Goal: Transaction & Acquisition: Book appointment/travel/reservation

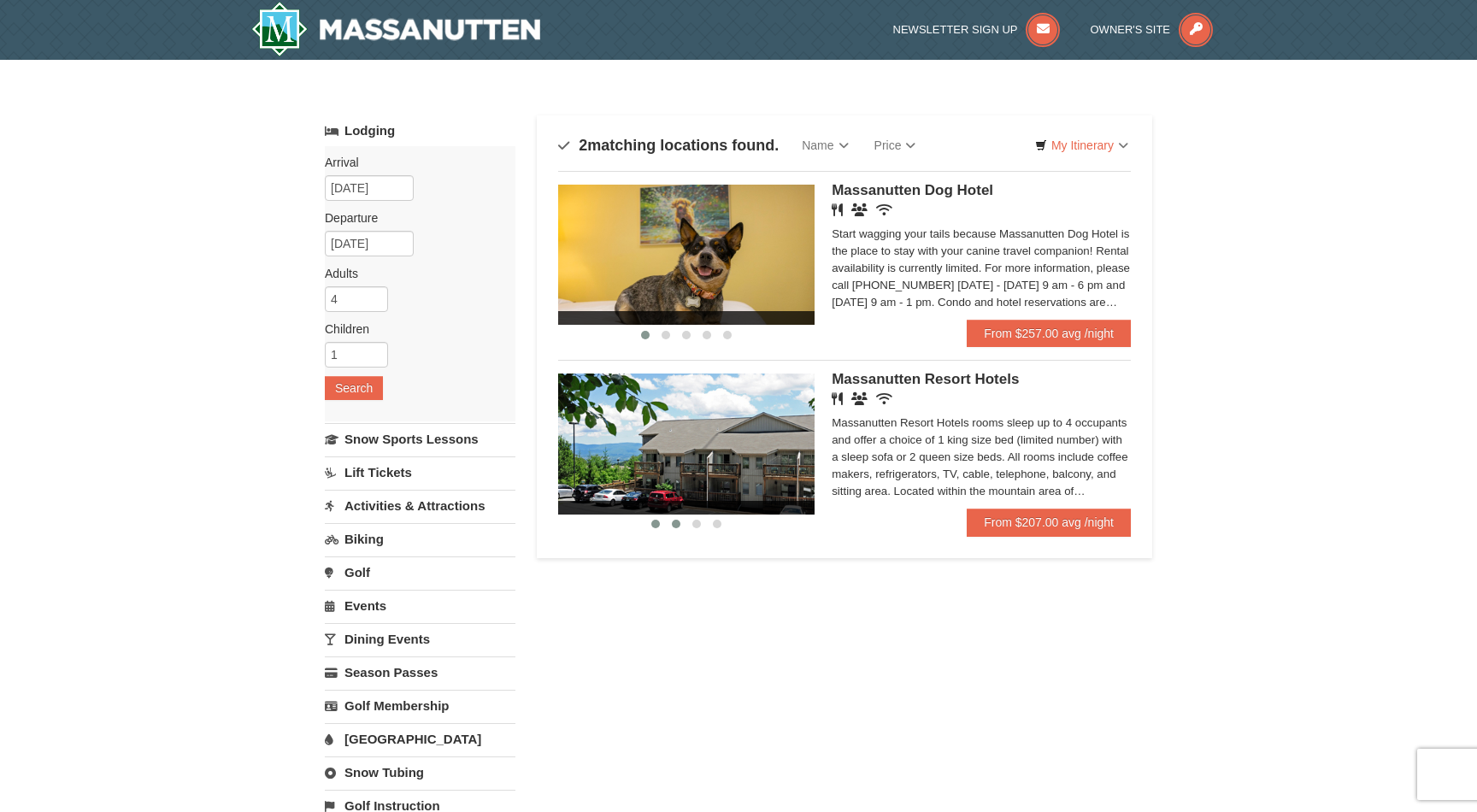
click at [679, 524] on span at bounding box center [676, 524] width 9 height 9
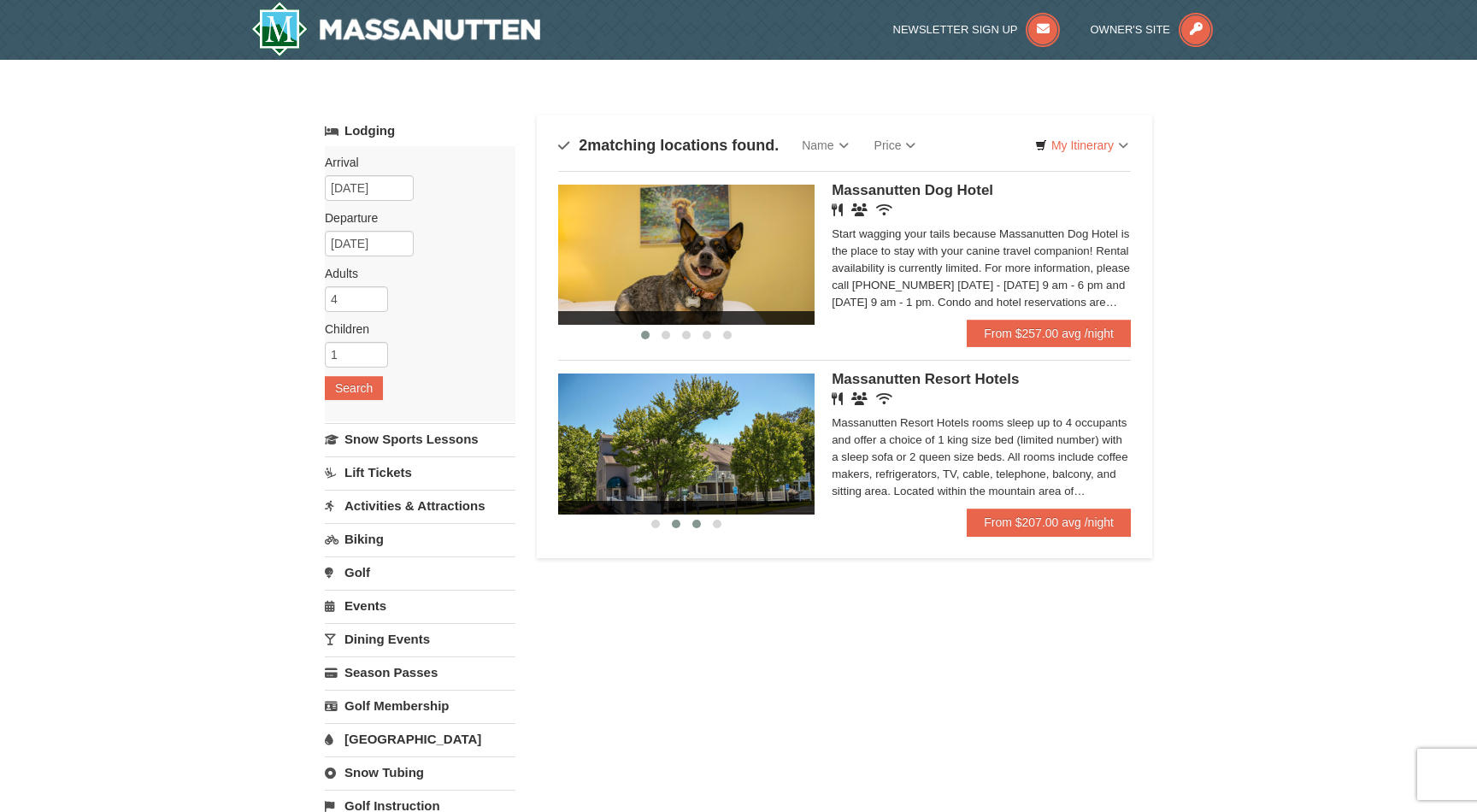
click at [703, 524] on button at bounding box center [697, 524] width 21 height 17
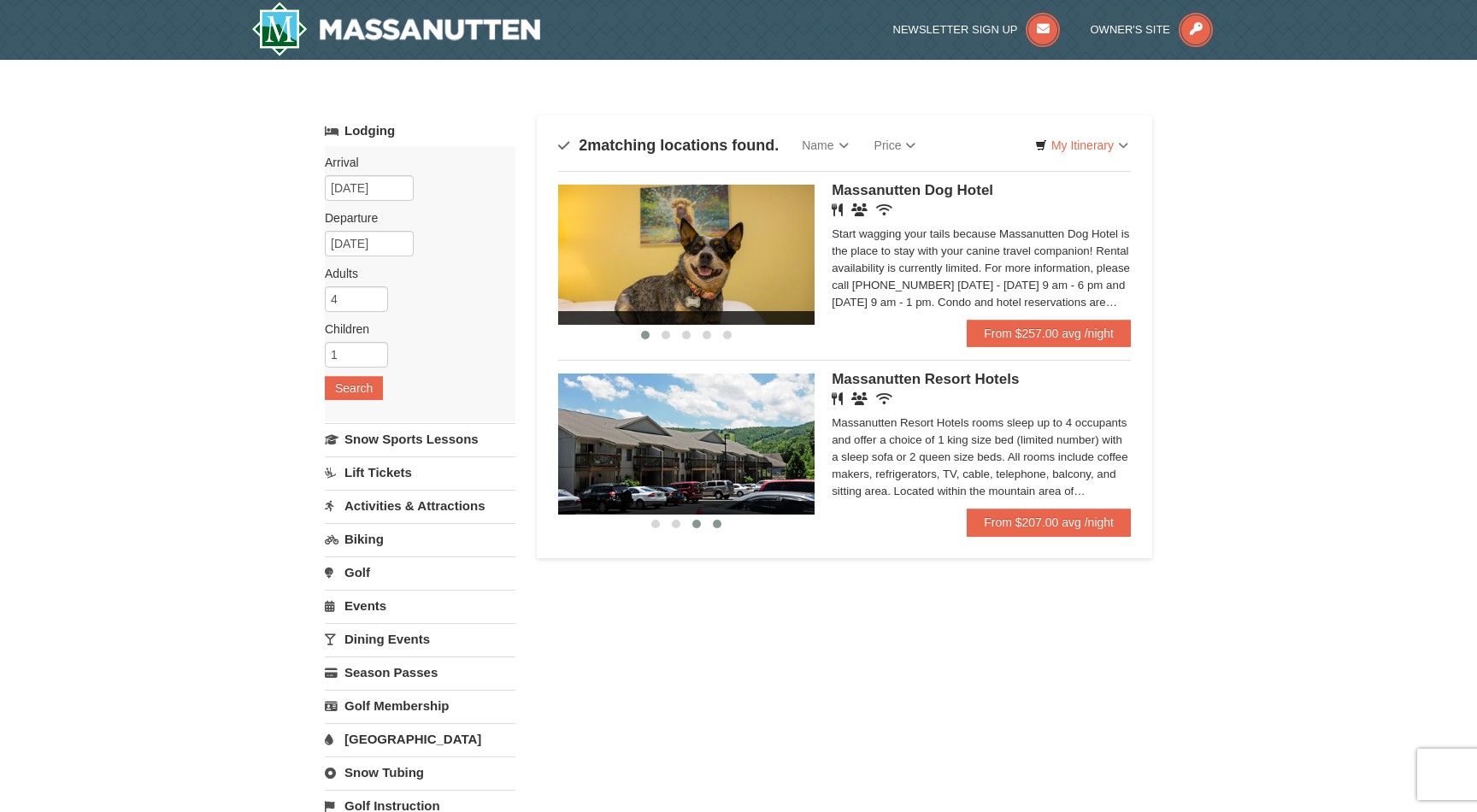
click at [719, 528] on span at bounding box center [717, 524] width 9 height 9
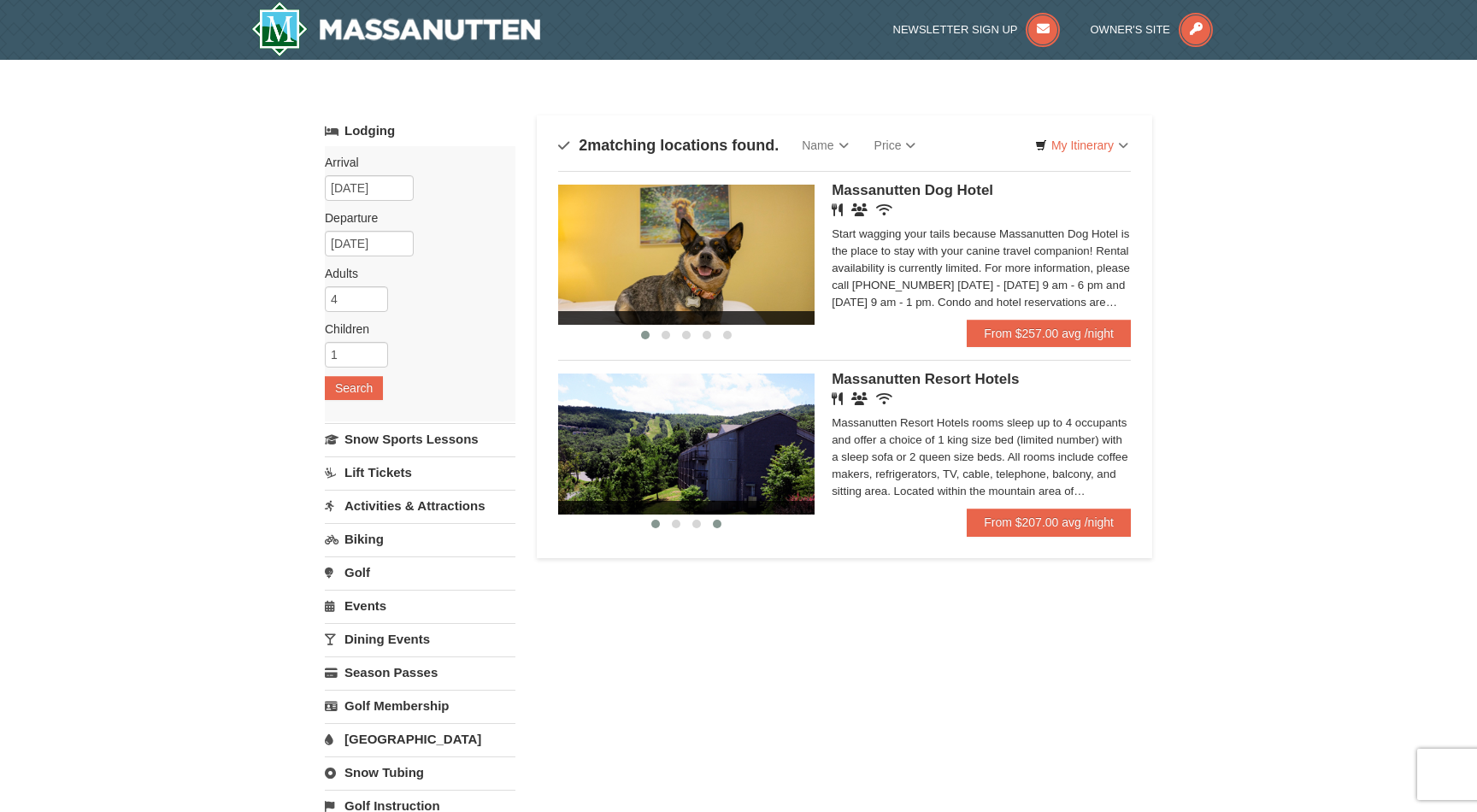
click at [655, 524] on span at bounding box center [656, 524] width 9 height 9
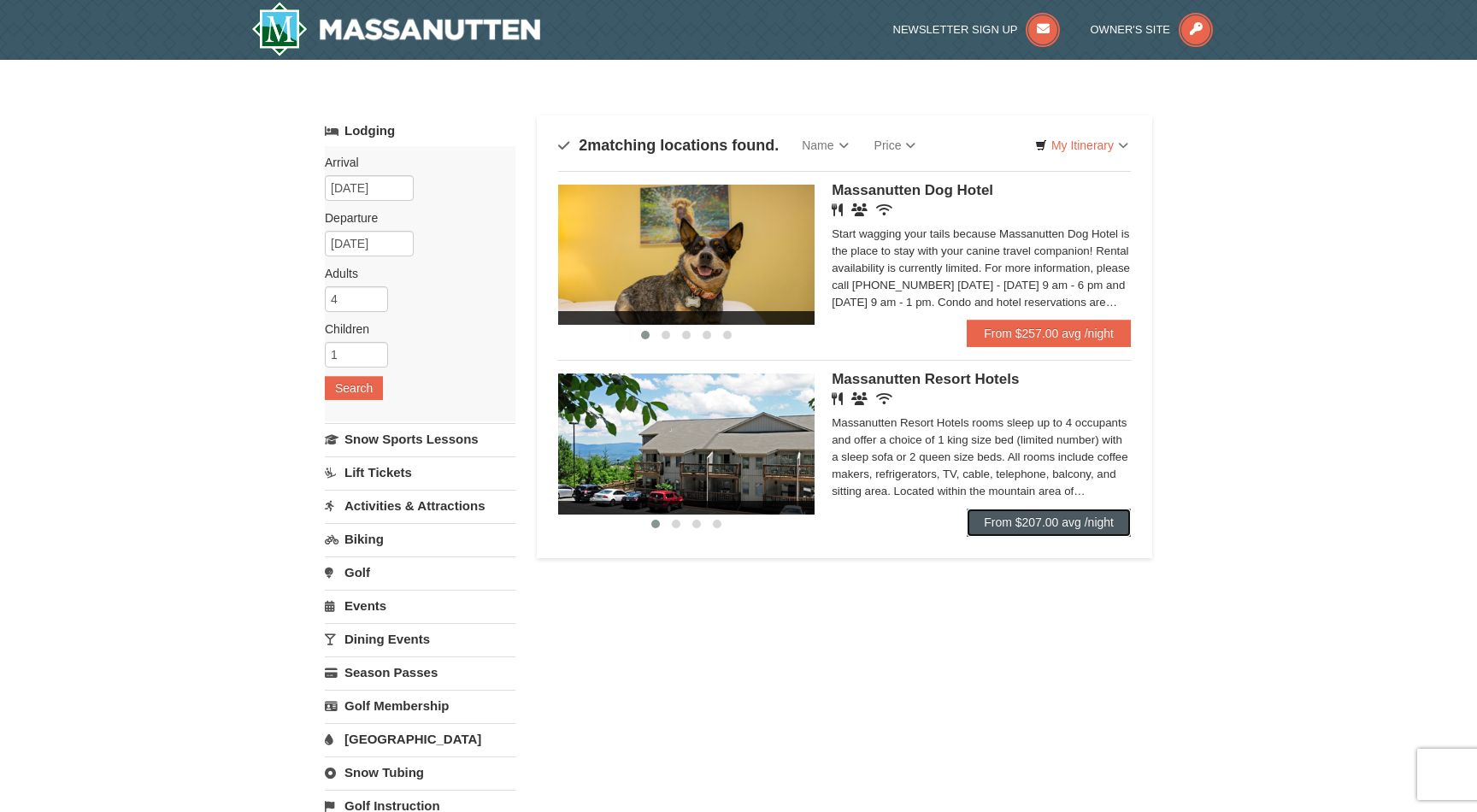
click at [1074, 526] on link "From $207.00 avg /night" at bounding box center [1049, 522] width 164 height 27
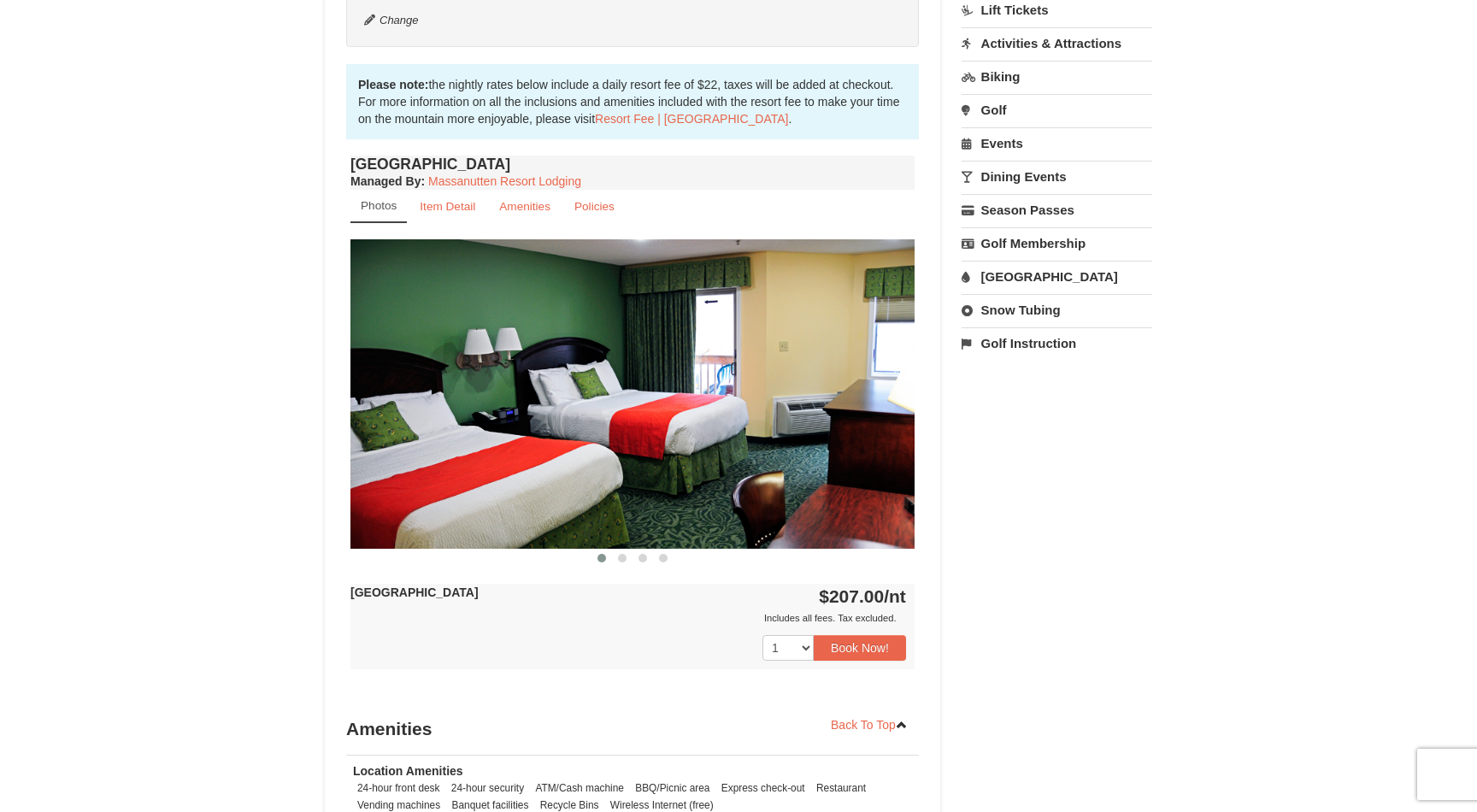
scroll to position [516, 0]
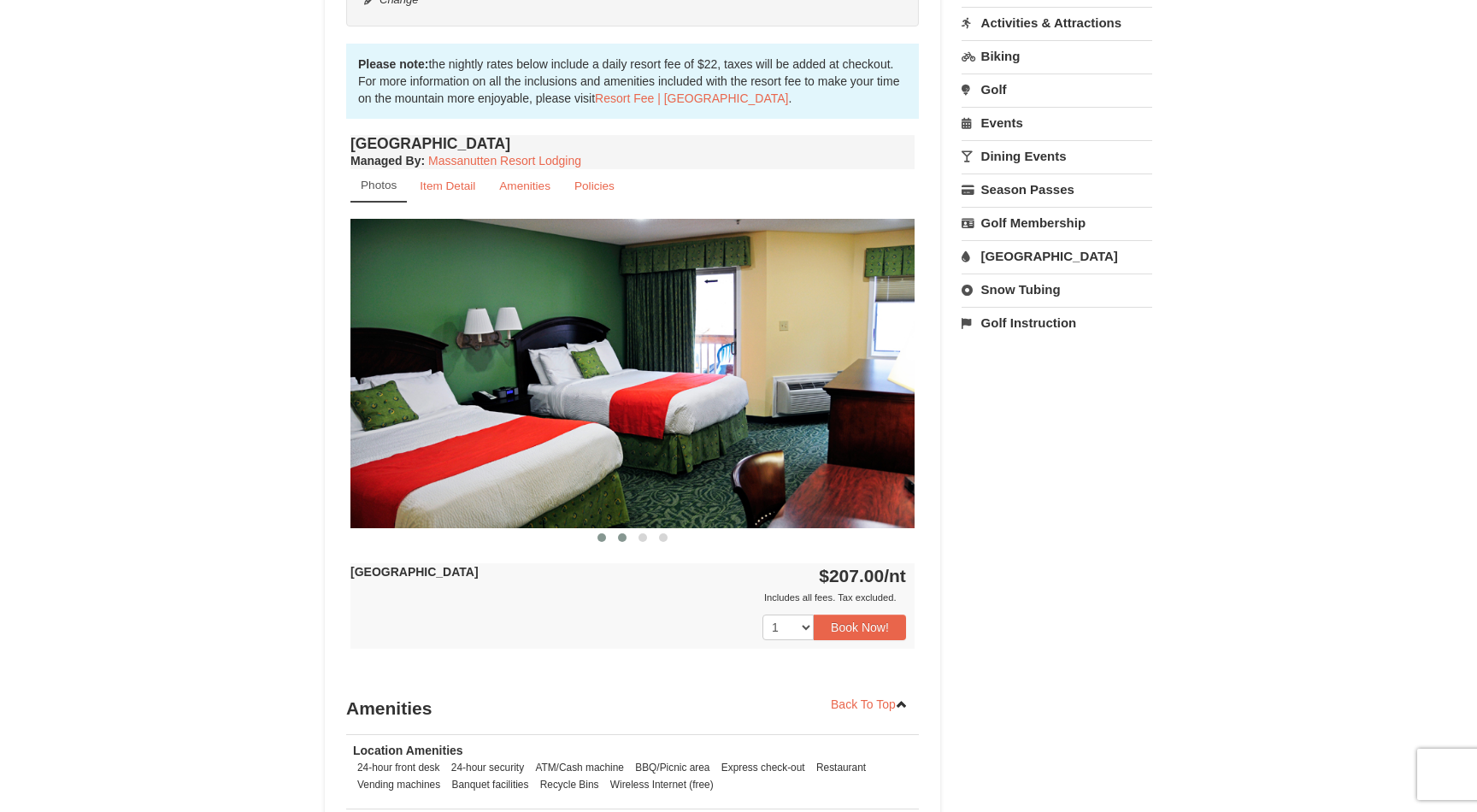
click at [627, 538] on span at bounding box center [622, 538] width 9 height 9
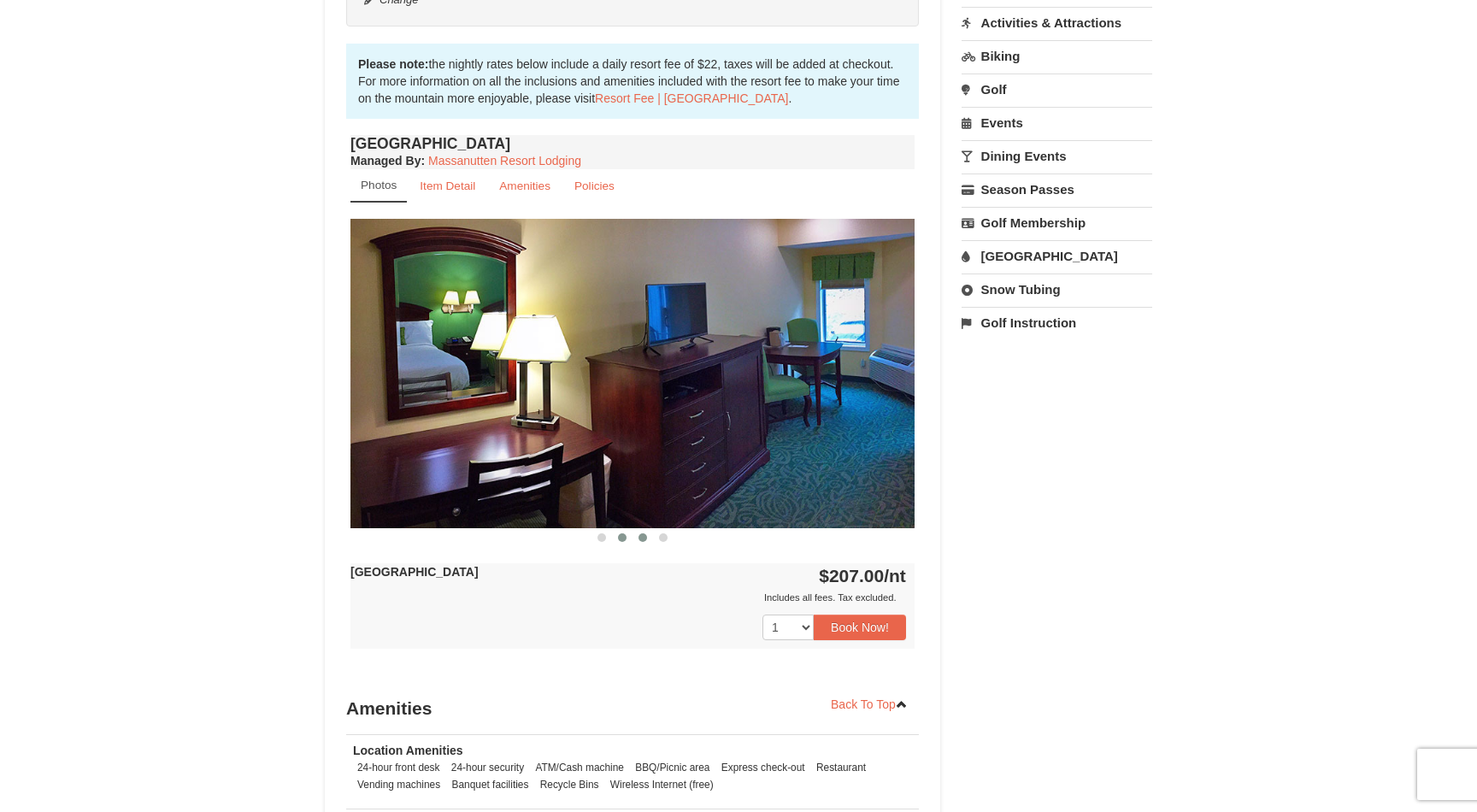
click at [646, 540] on span at bounding box center [643, 538] width 9 height 9
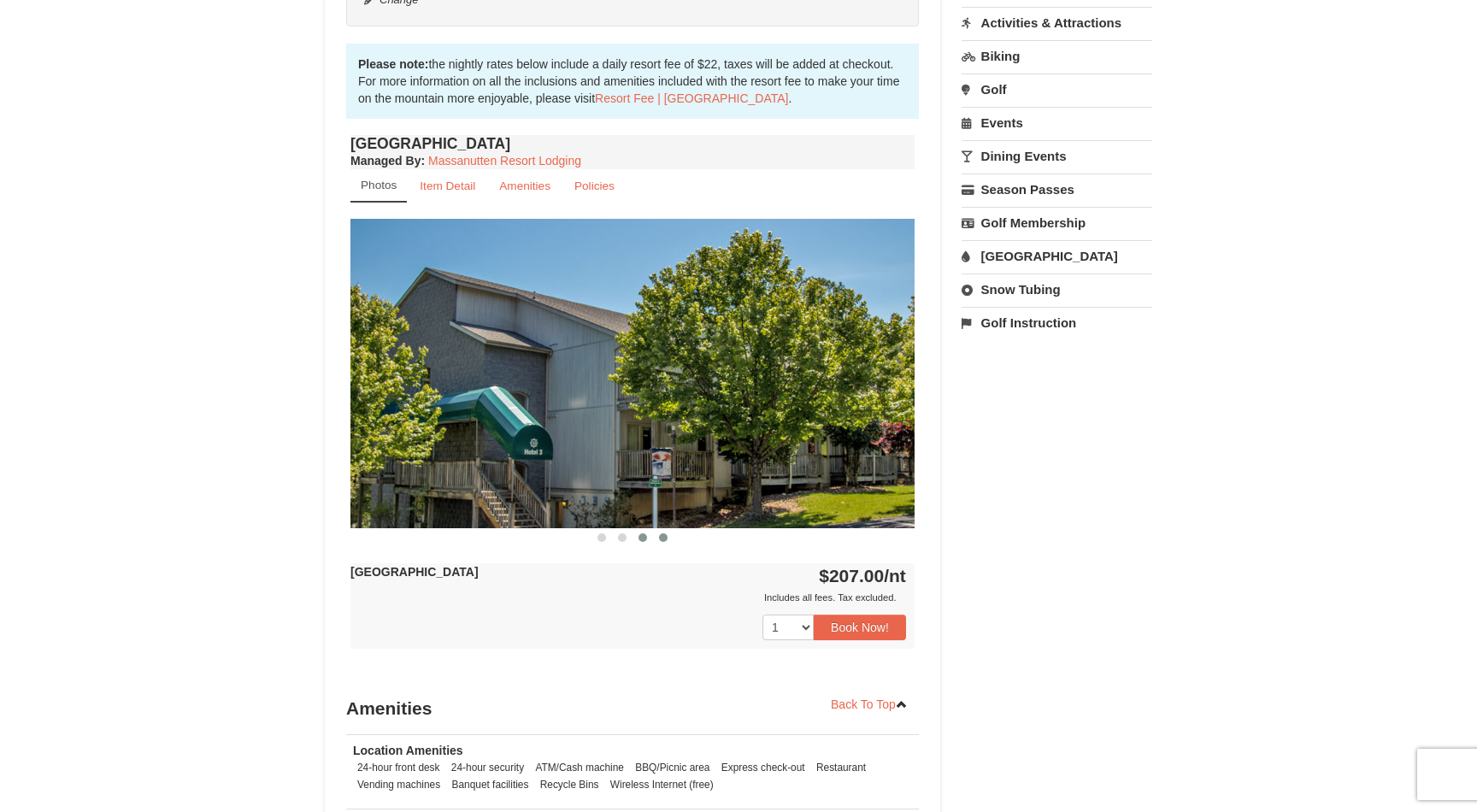
click at [659, 538] on button at bounding box center [664, 538] width 21 height 17
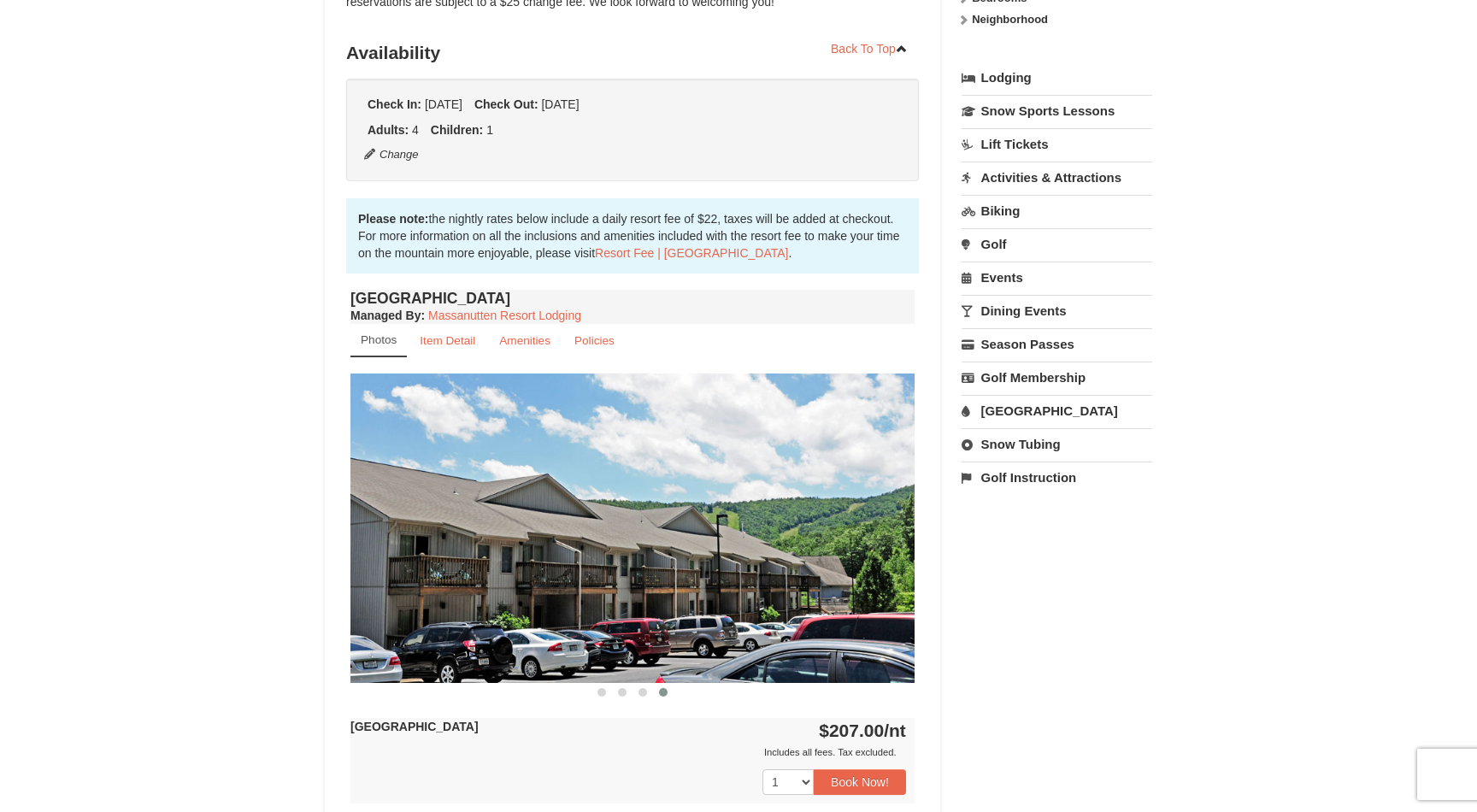
scroll to position [362, 0]
click at [603, 689] on span at bounding box center [602, 692] width 9 height 9
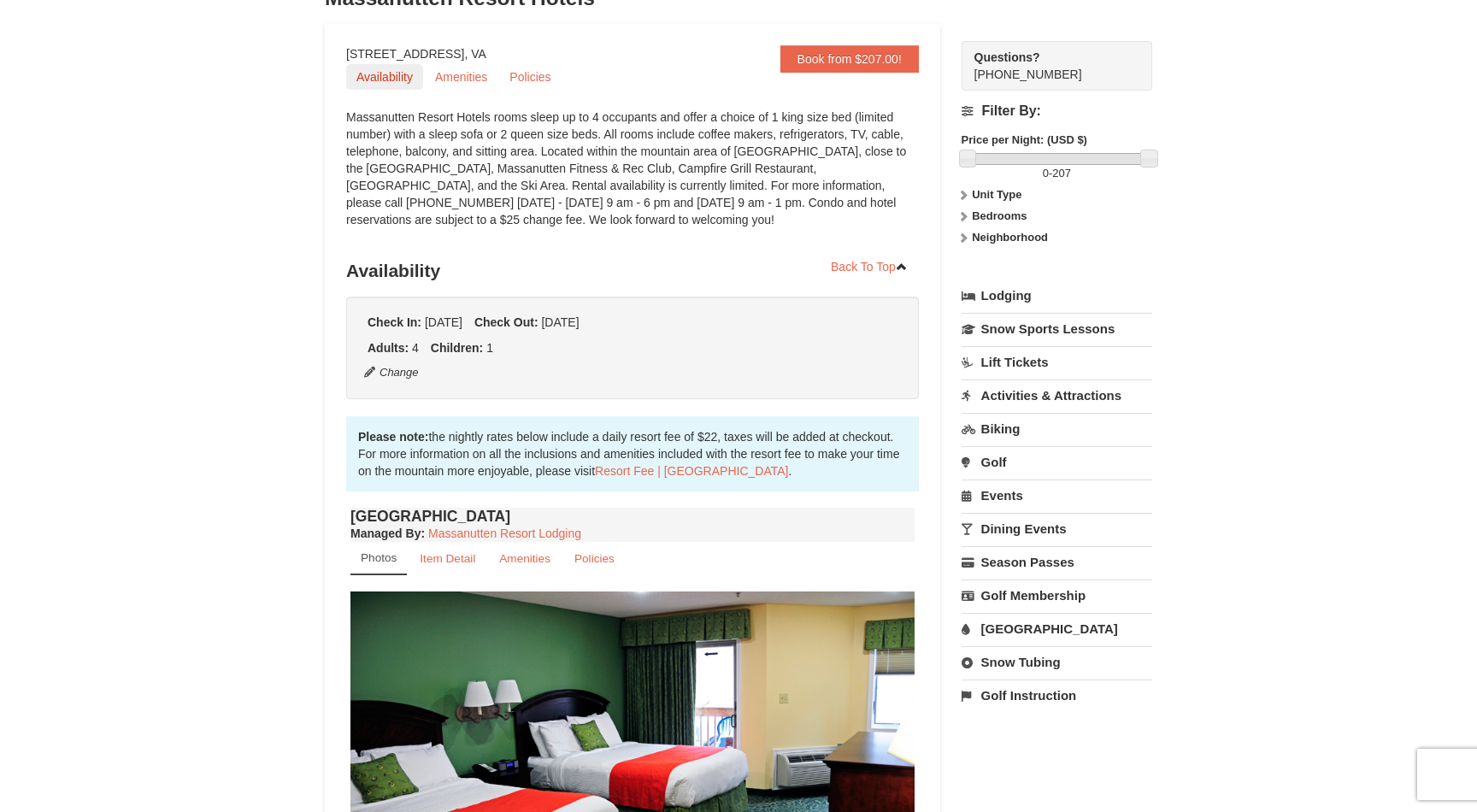
scroll to position [0, 0]
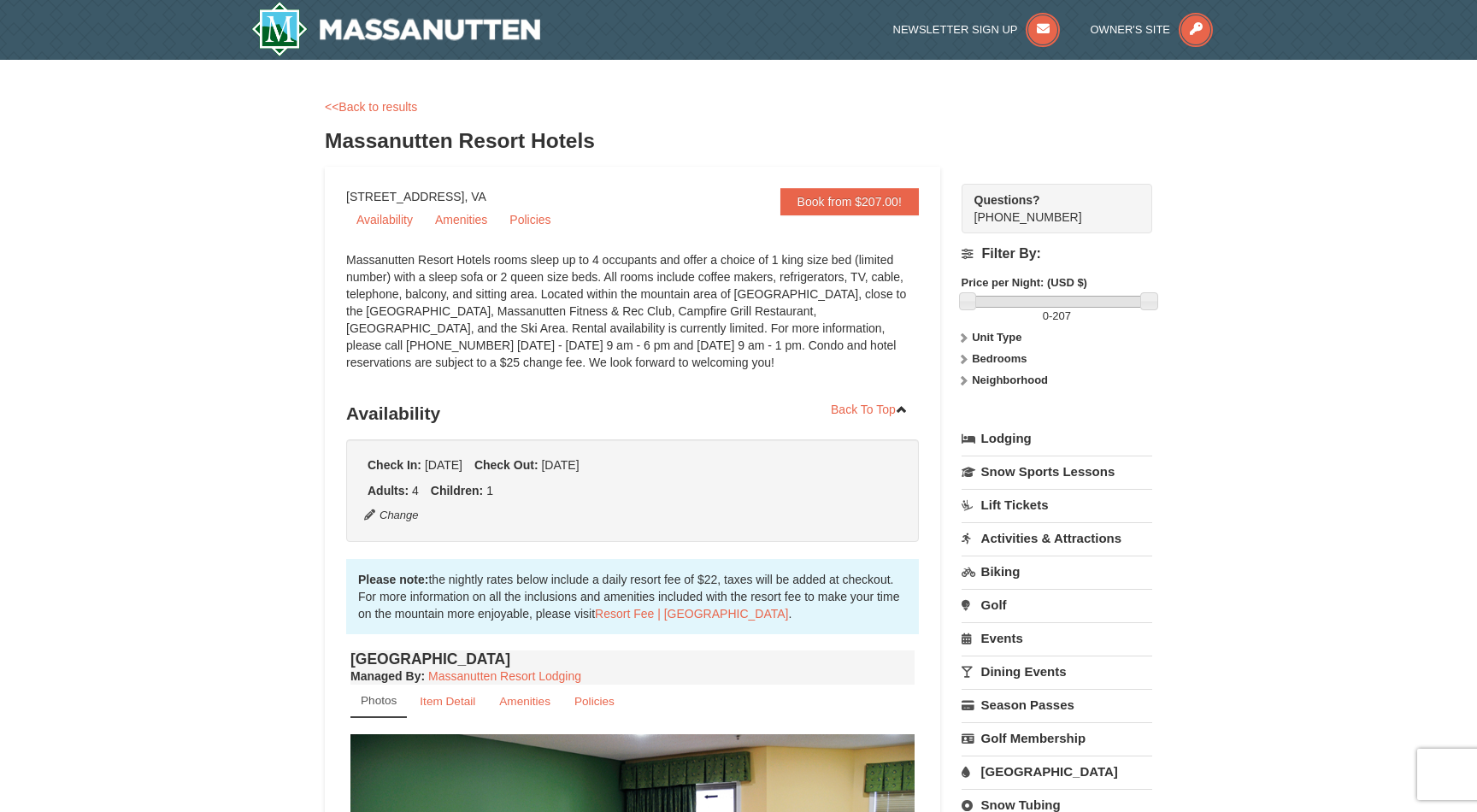
click at [566, 277] on div "Massanutten Resort Hotels rooms sleep up to 4 occupants and offer a choice of 1…" at bounding box center [632, 319] width 573 height 137
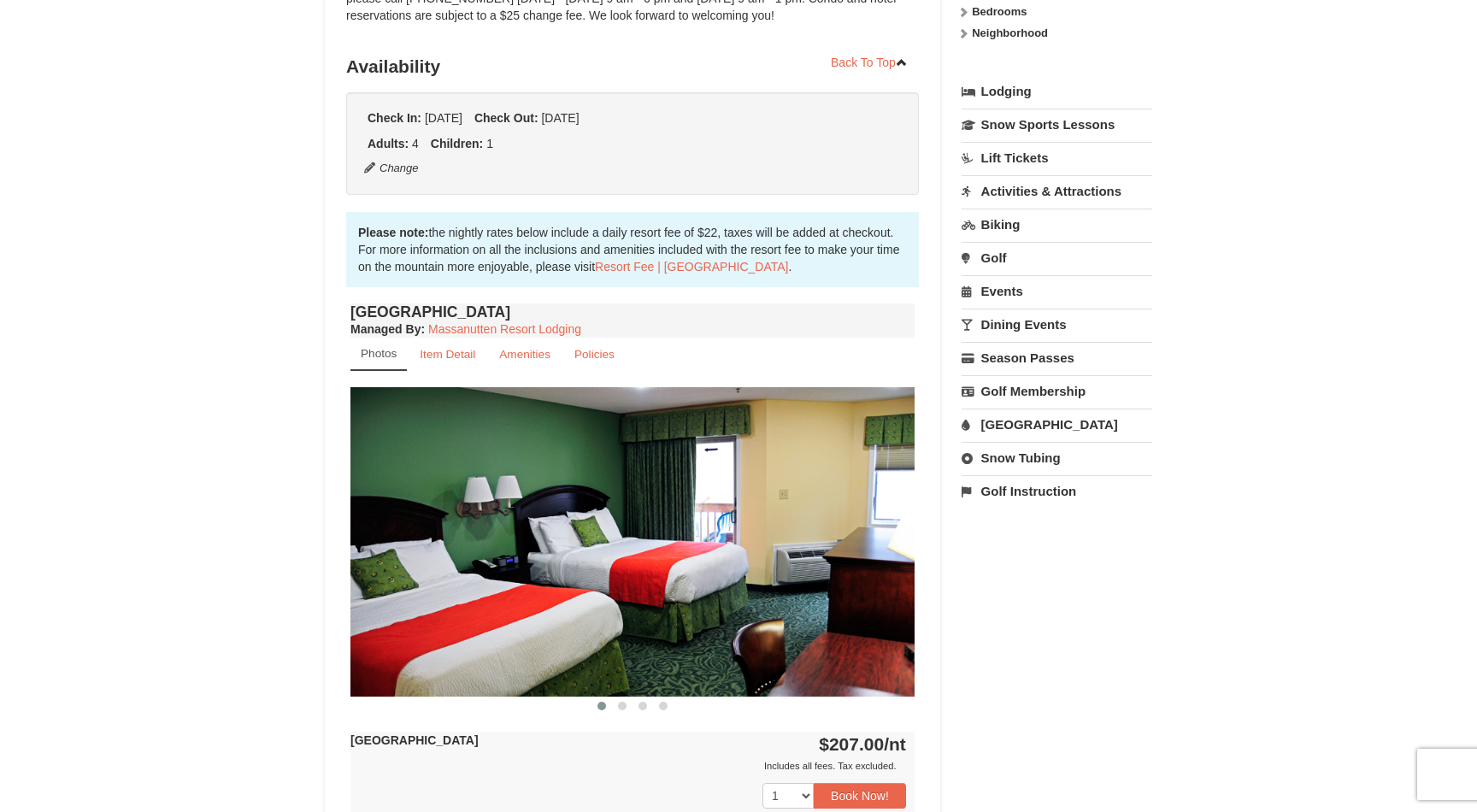
scroll to position [348, 0]
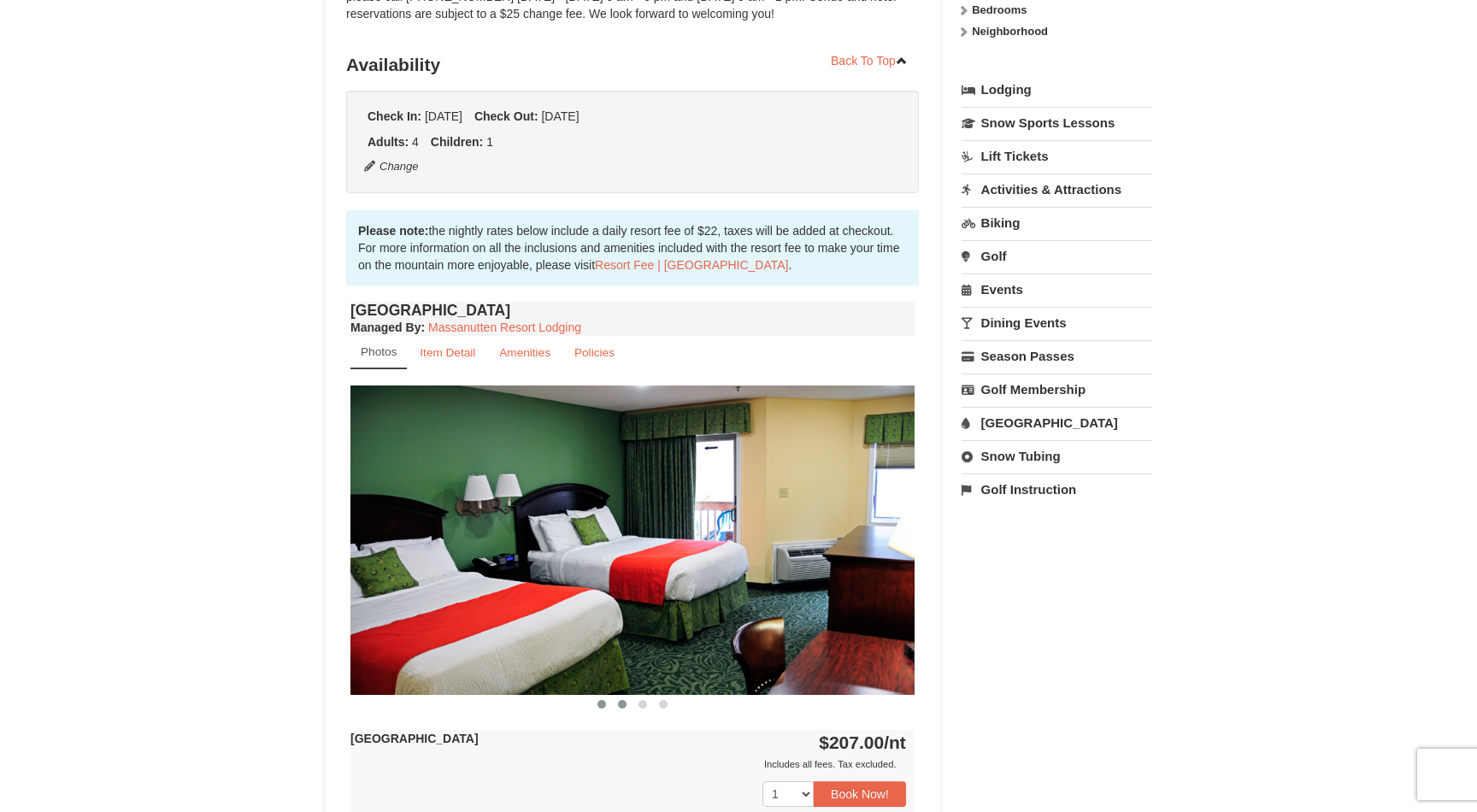
click at [620, 708] on button at bounding box center [623, 705] width 21 height 17
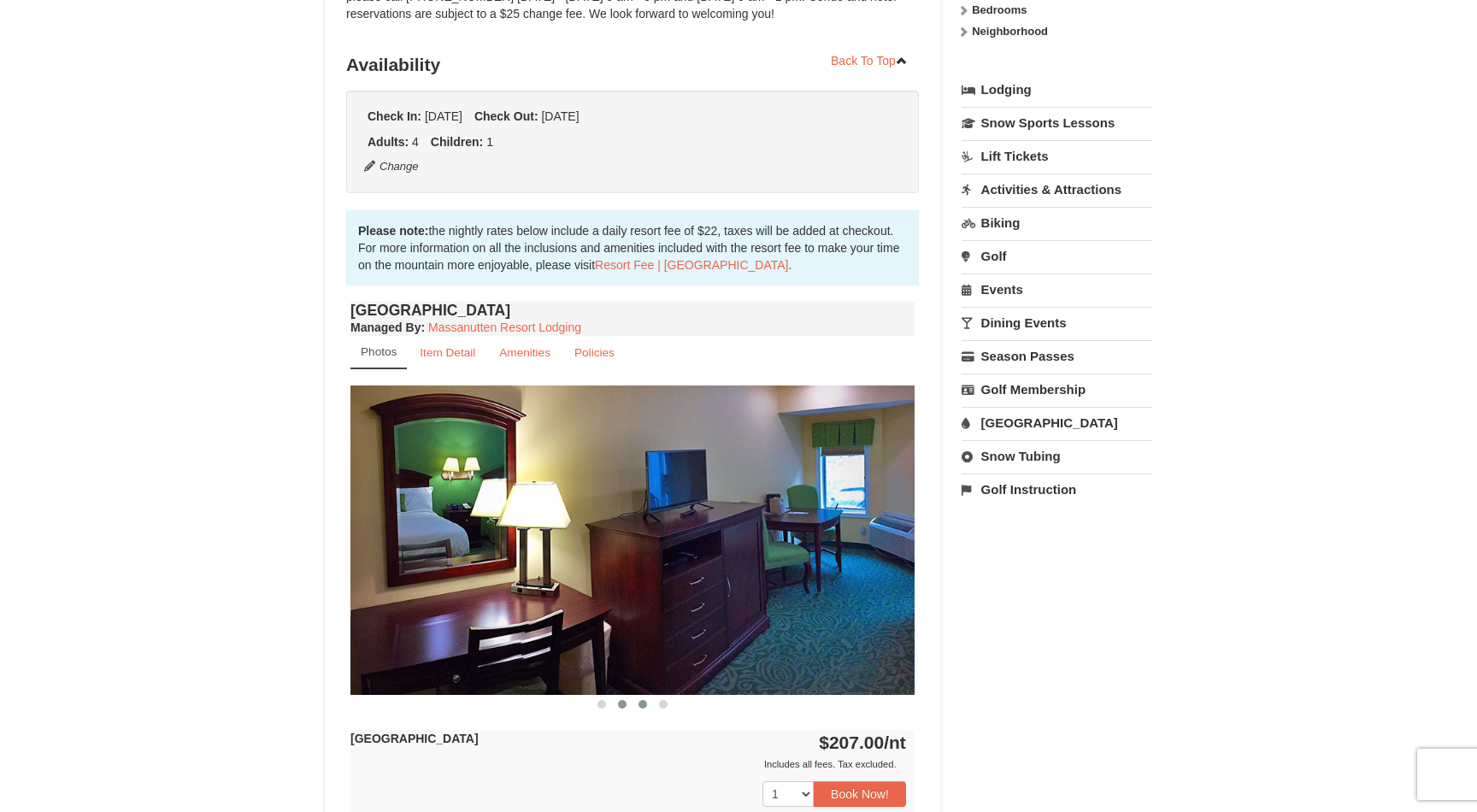
click at [640, 705] on span at bounding box center [643, 705] width 9 height 9
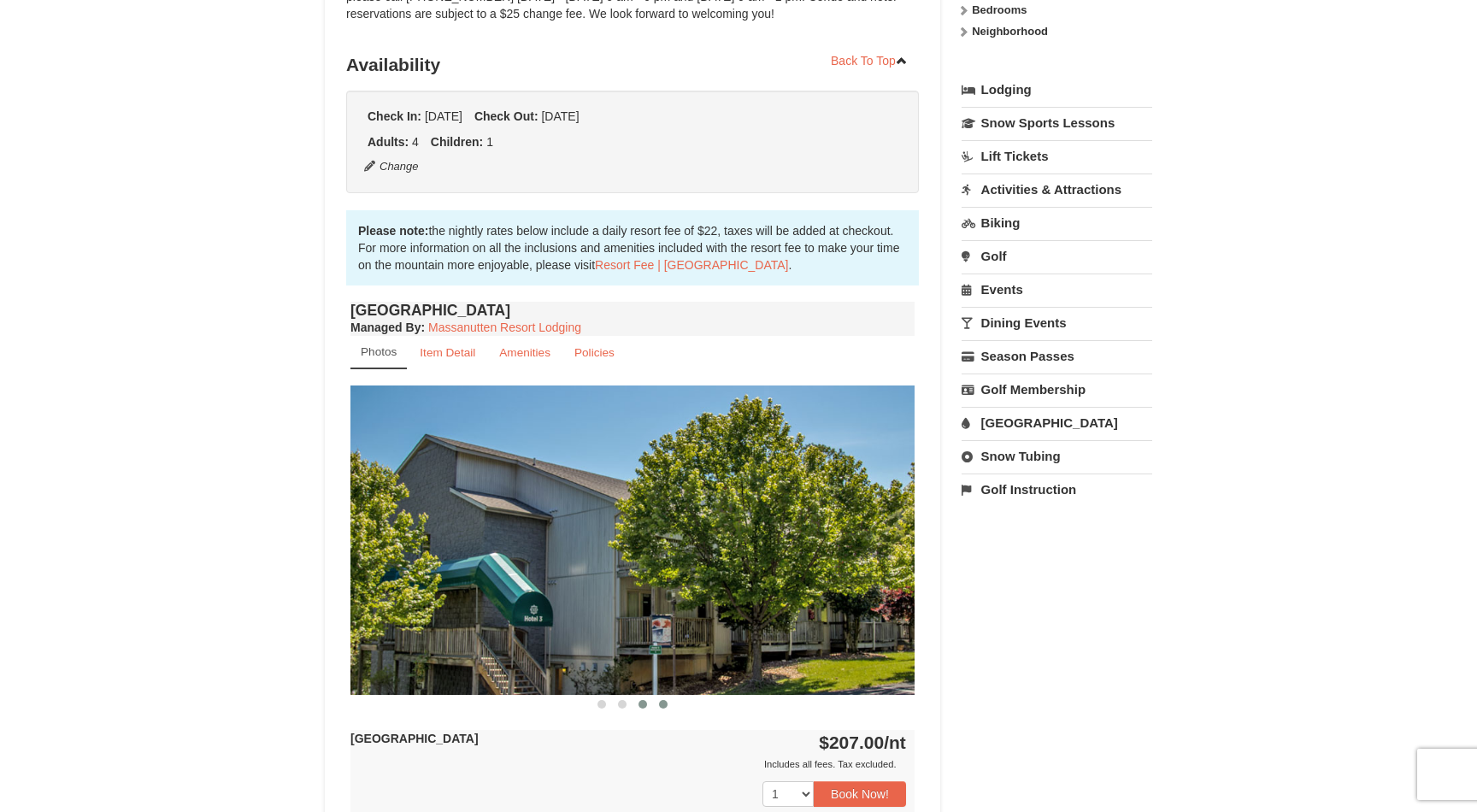
click at [662, 706] on span at bounding box center [663, 705] width 9 height 9
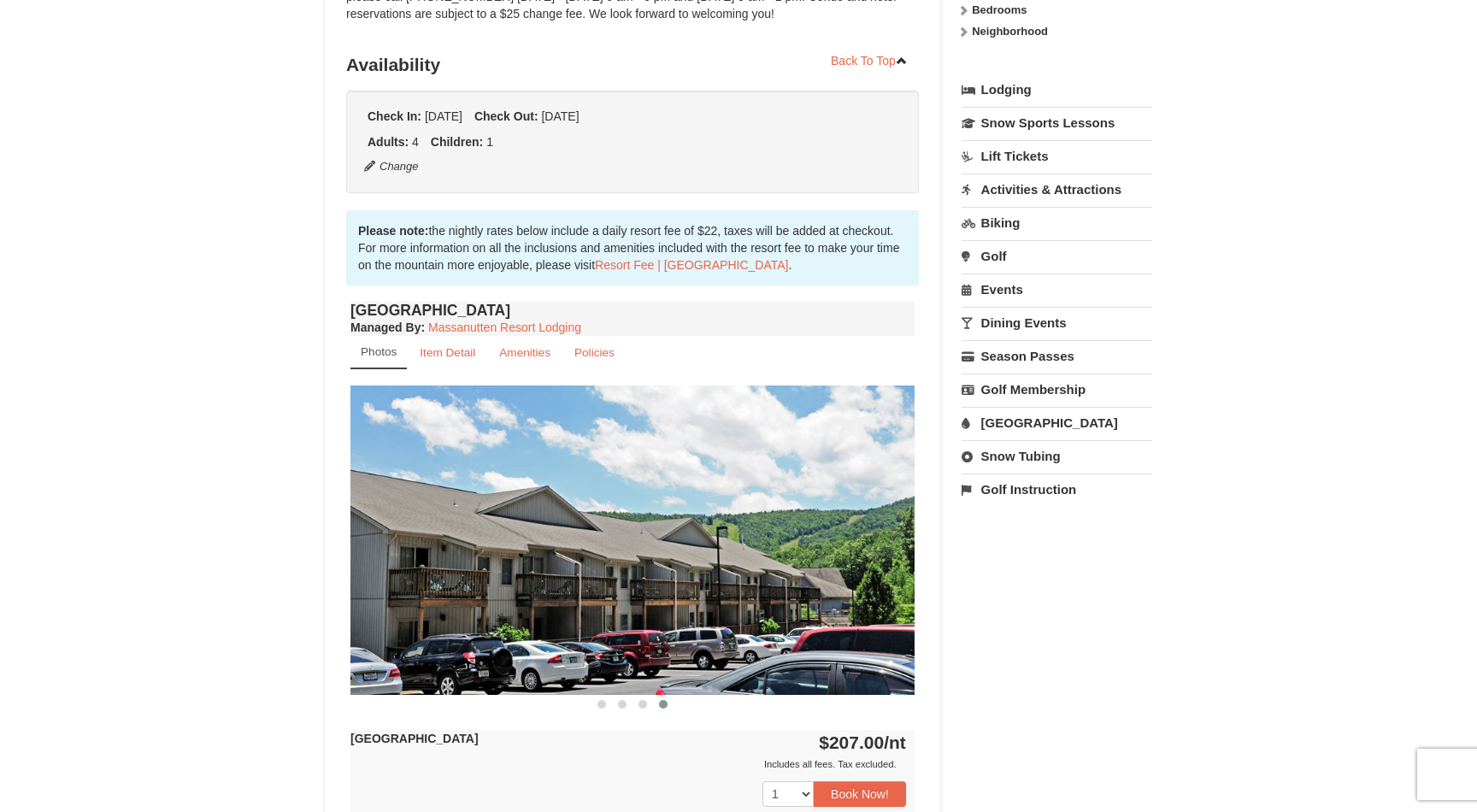
scroll to position [0, 0]
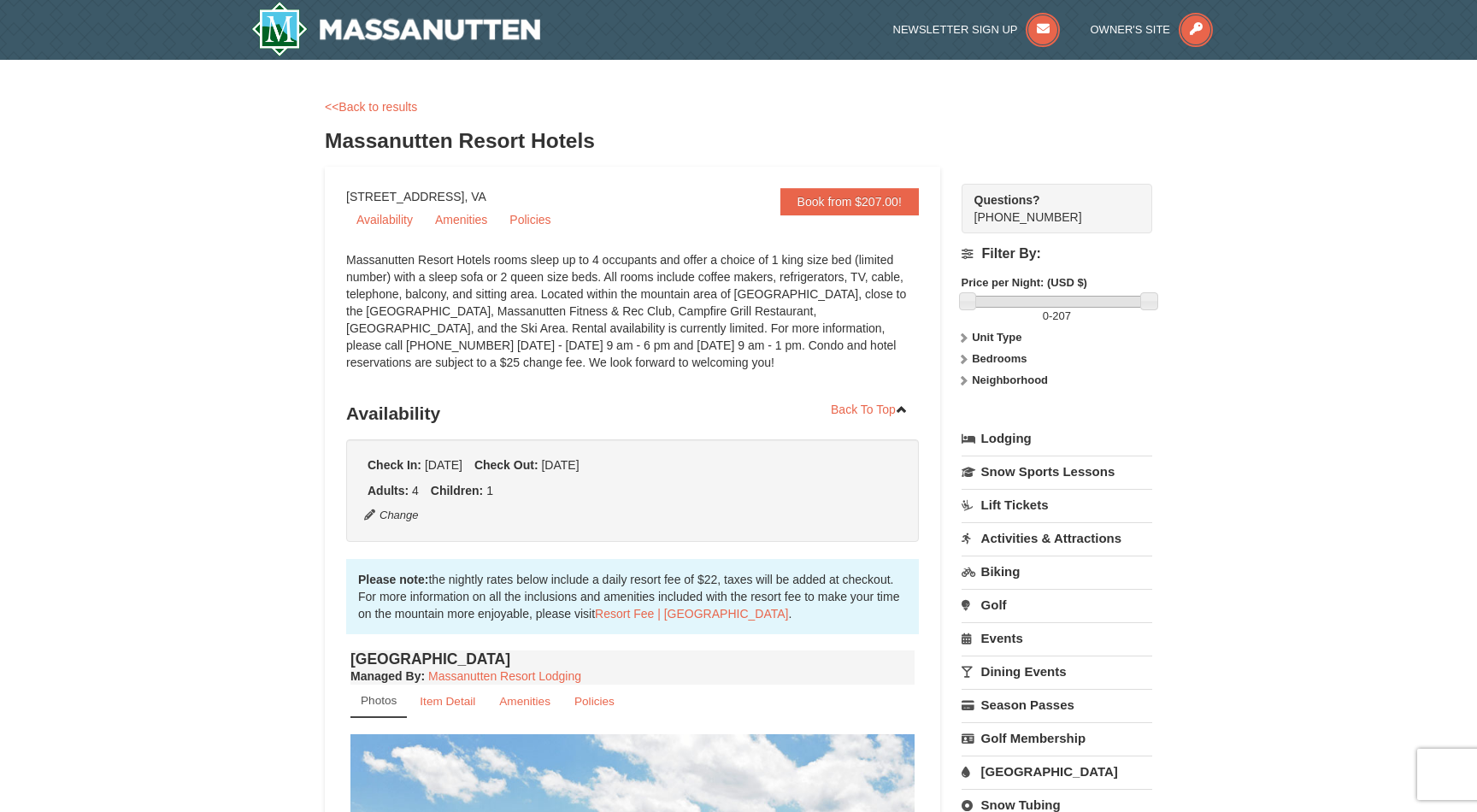
click at [643, 350] on div "Massanutten Resort Hotels rooms sleep up to 4 occupants and offer a choice of 1…" at bounding box center [632, 319] width 573 height 137
click at [760, 347] on div "Massanutten Resort Hotels rooms sleep up to 4 occupants and offer a choice of 1…" at bounding box center [632, 319] width 573 height 137
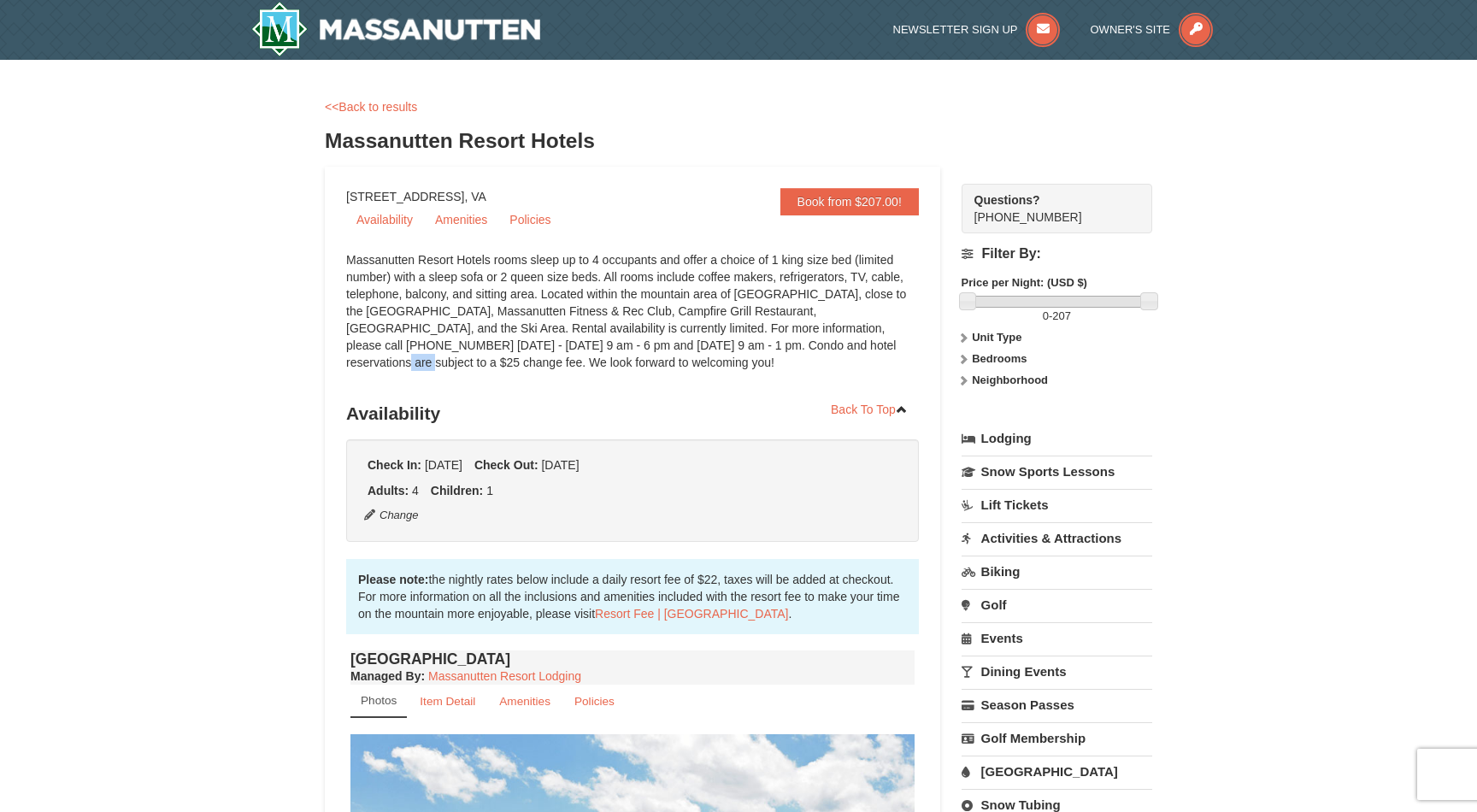
click at [760, 347] on div "Massanutten Resort Hotels rooms sleep up to 4 occupants and offer a choice of 1…" at bounding box center [632, 319] width 573 height 137
